Goal: Transaction & Acquisition: Purchase product/service

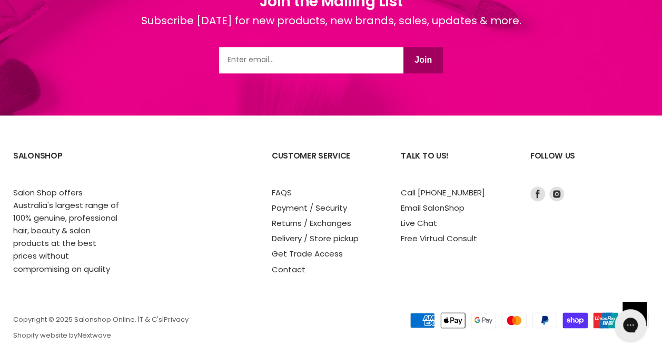
scroll to position [736, 0]
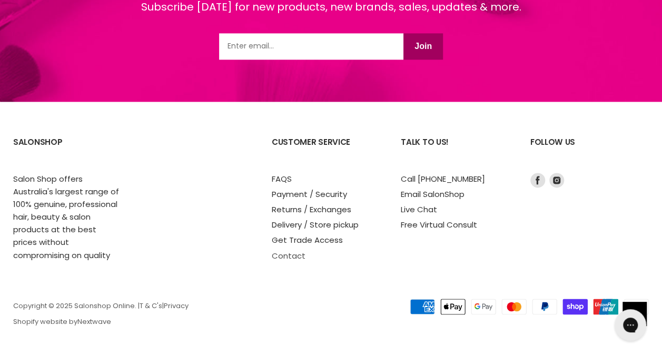
click at [292, 254] on link "Contact" at bounding box center [289, 255] width 34 height 11
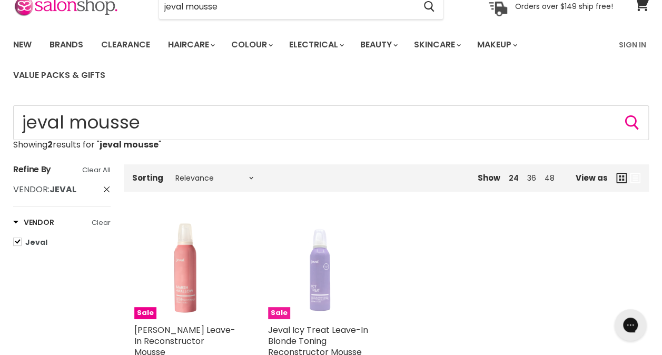
click at [318, 274] on img "Main content" at bounding box center [319, 268] width 102 height 102
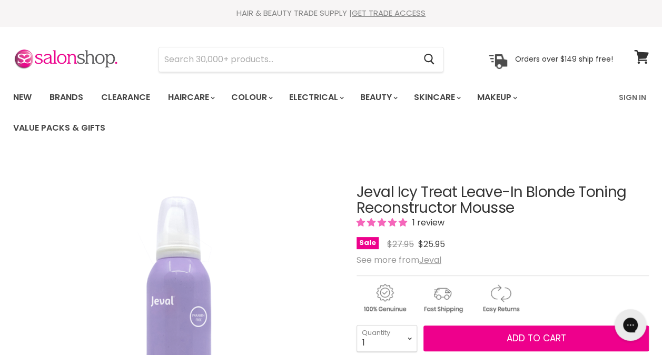
drag, startPoint x: 360, startPoint y: 192, endPoint x: 510, endPoint y: 208, distance: 151.0
click at [510, 208] on h1 "Jeval Icy Treat Leave-In Blonde Toning Reconstructor Mousse" at bounding box center [503, 200] width 292 height 33
drag, startPoint x: 510, startPoint y: 208, endPoint x: 499, endPoint y: 208, distance: 11.6
copy h1 "Jeval Icy Treat Leave-In Blonde Toning Reconstructor Mousse"
